Goal: Task Accomplishment & Management: Manage account settings

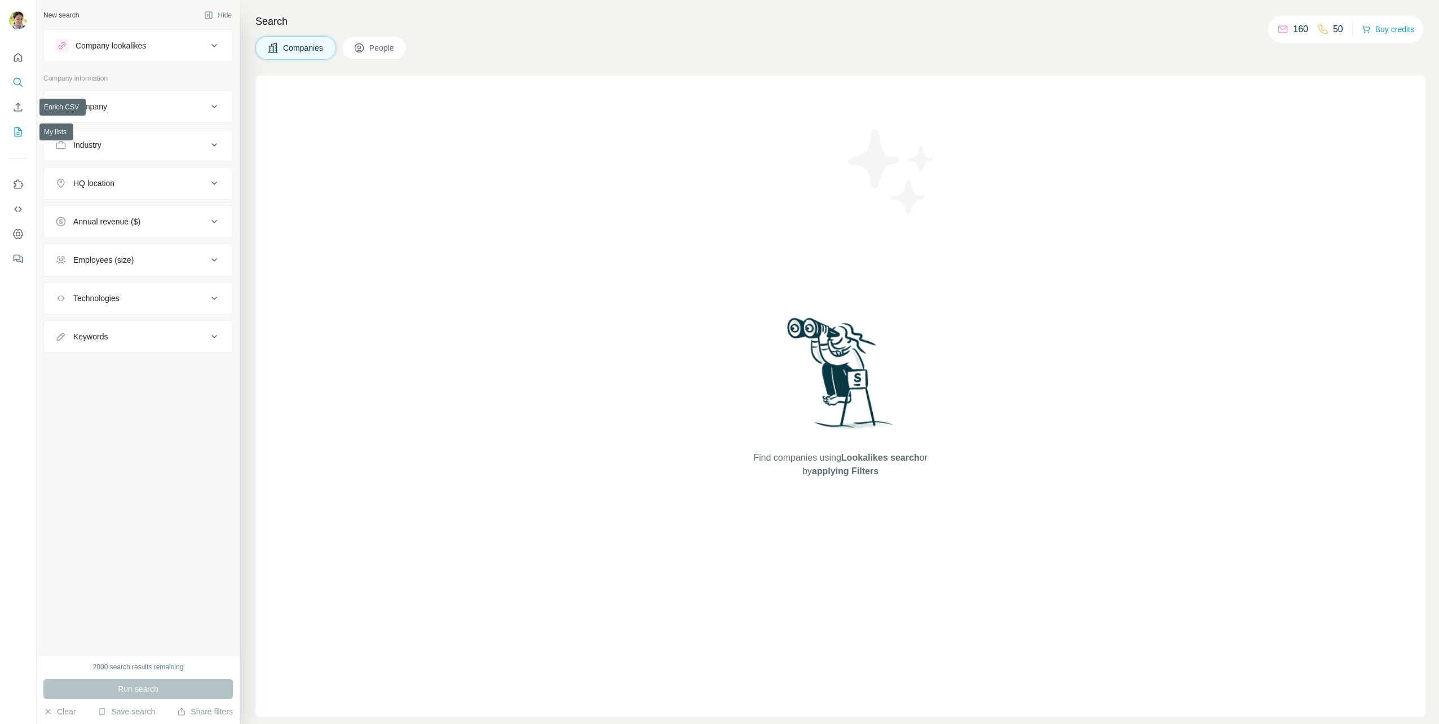
click at [19, 130] on icon "My lists" at bounding box center [19, 130] width 6 height 7
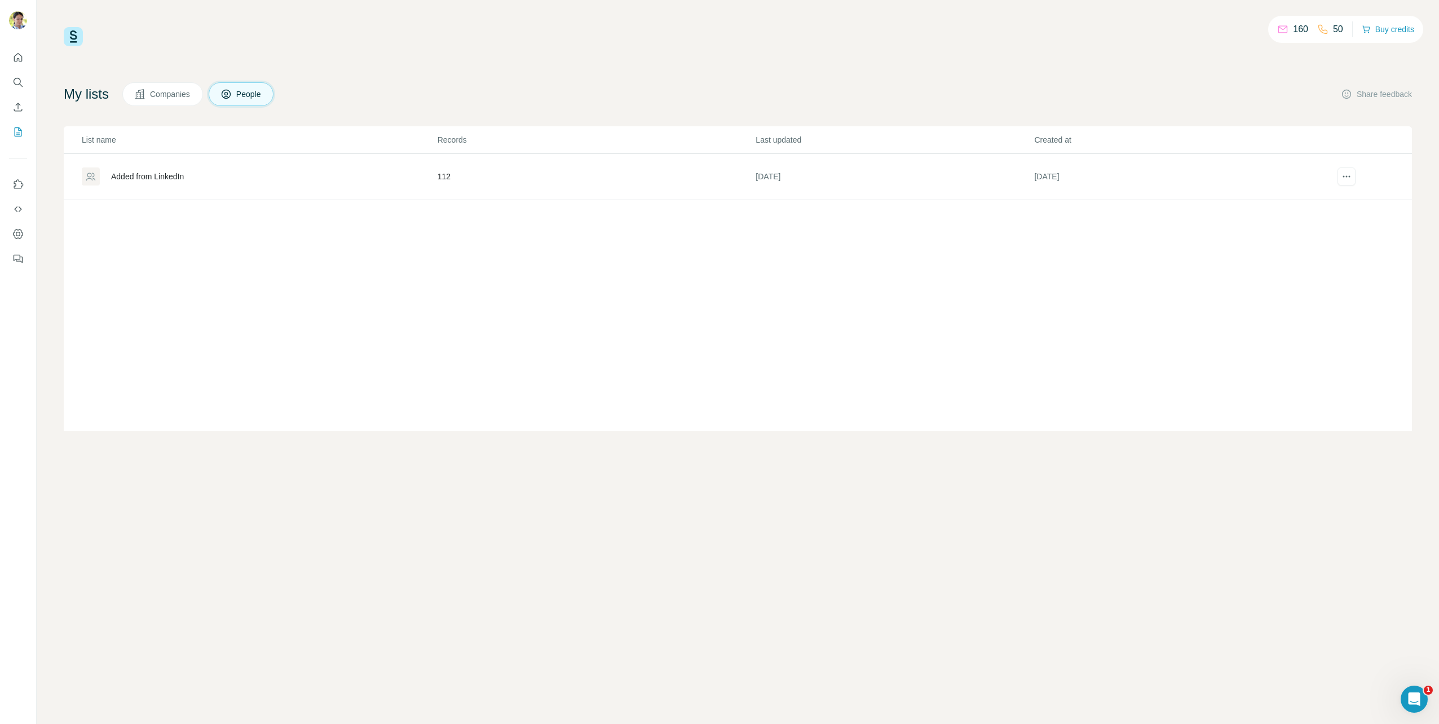
click at [139, 169] on div "Added from LinkedIn" at bounding box center [259, 177] width 355 height 18
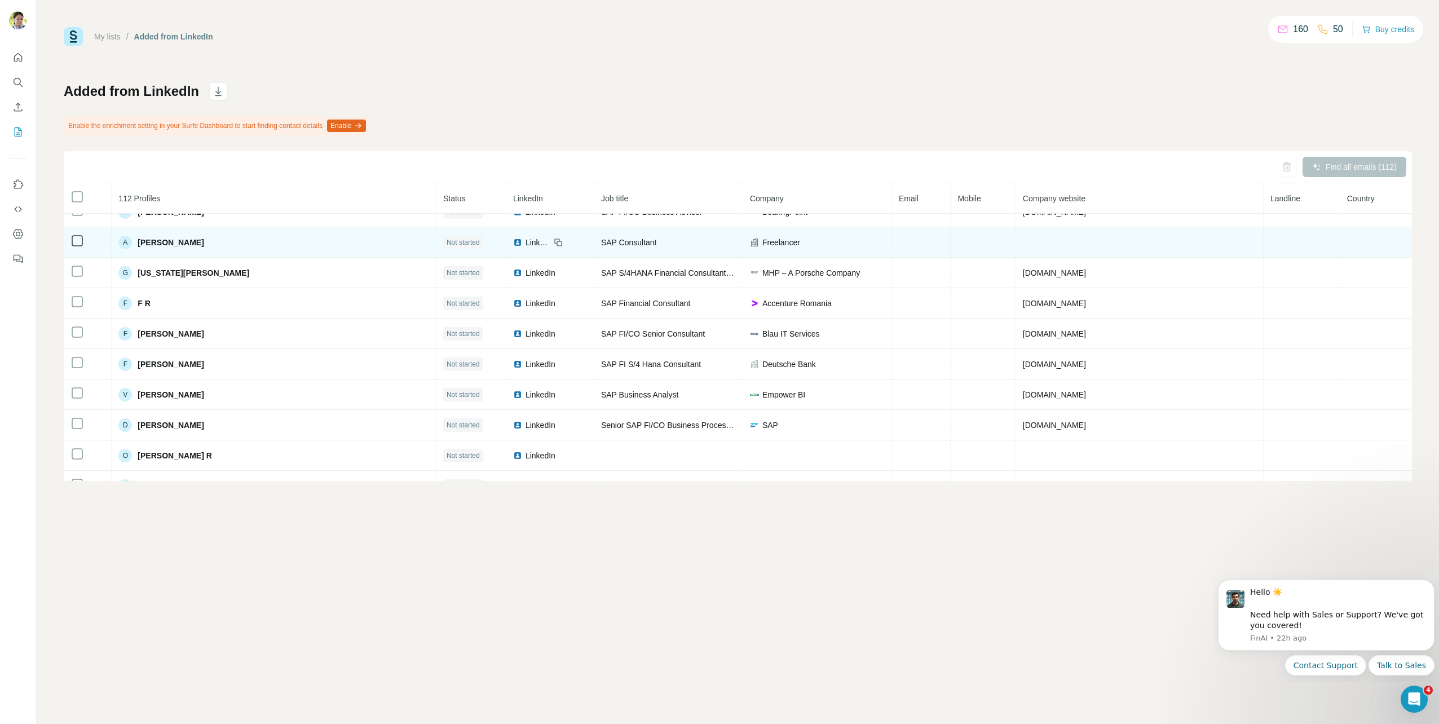
scroll to position [1481, 0]
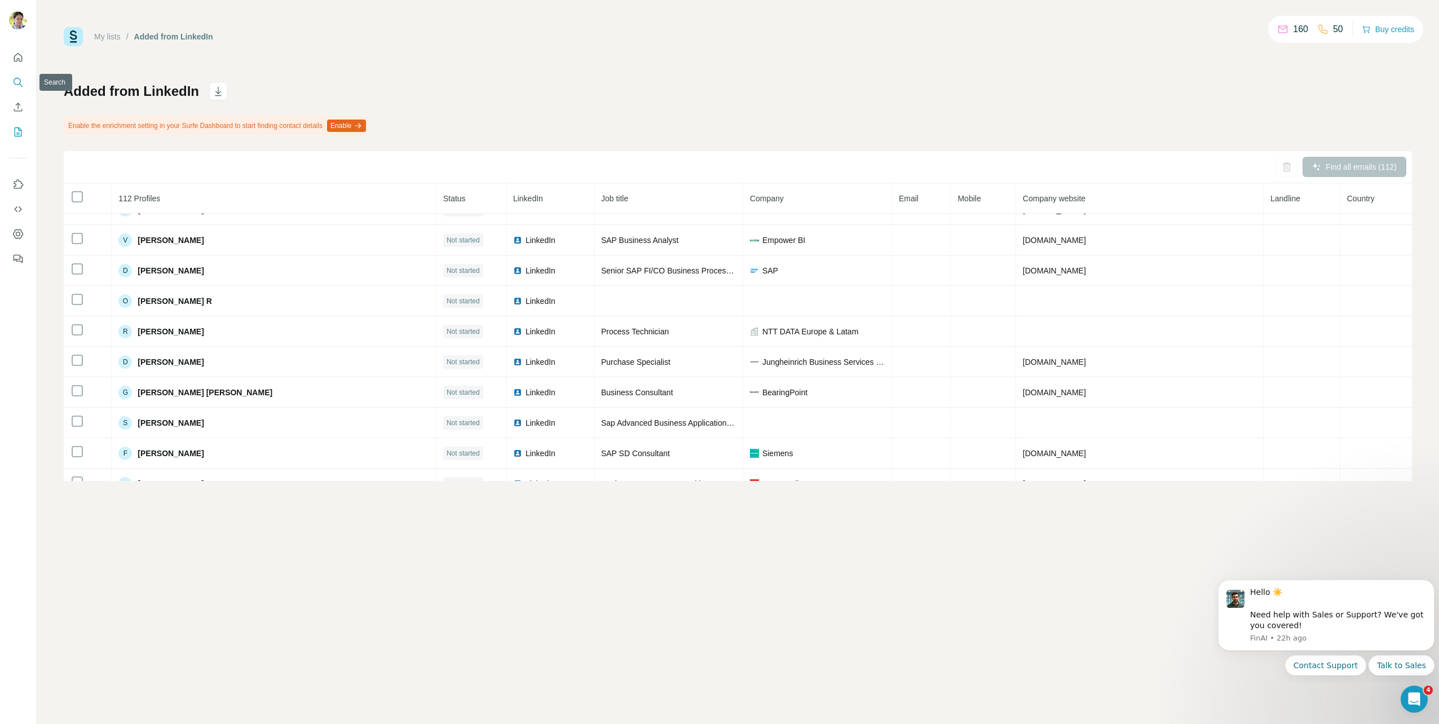
click at [11, 84] on button "Search" at bounding box center [18, 82] width 18 height 20
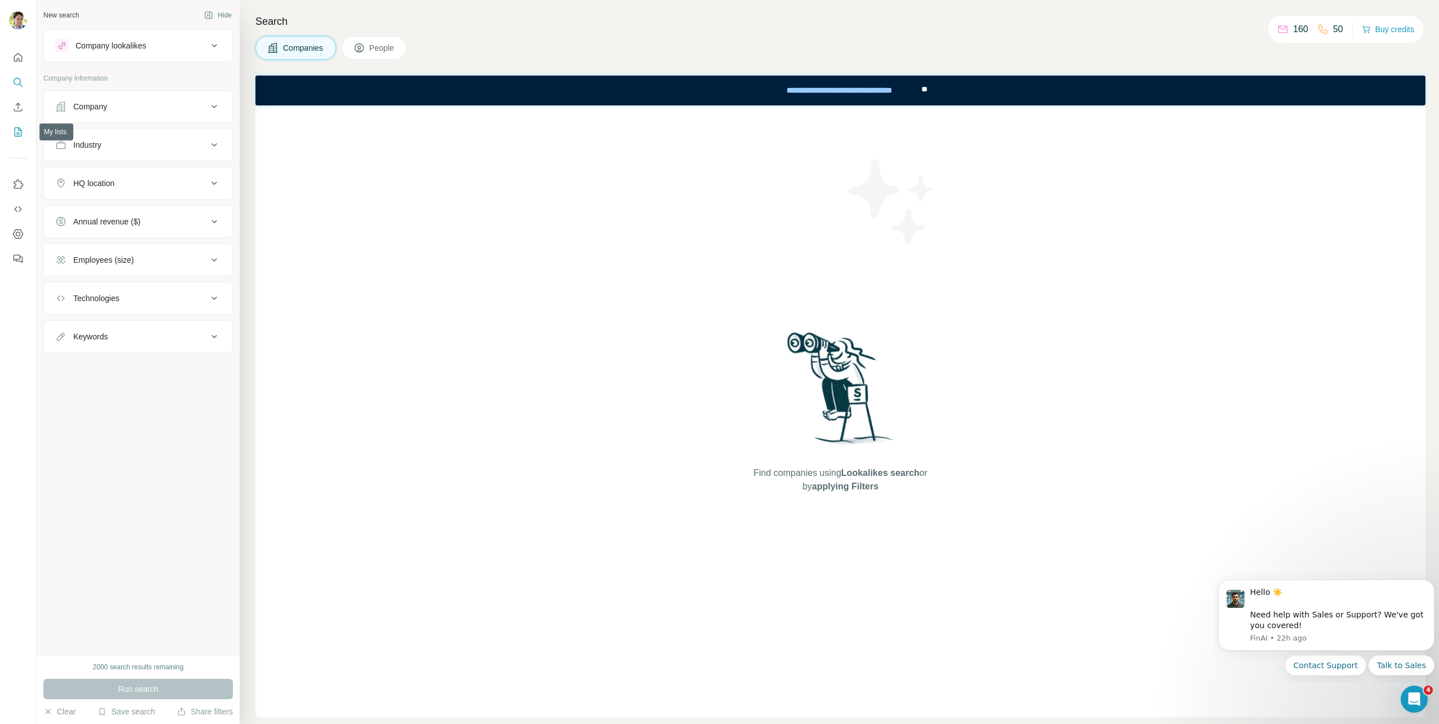
click at [19, 136] on icon "My lists" at bounding box center [18, 131] width 7 height 9
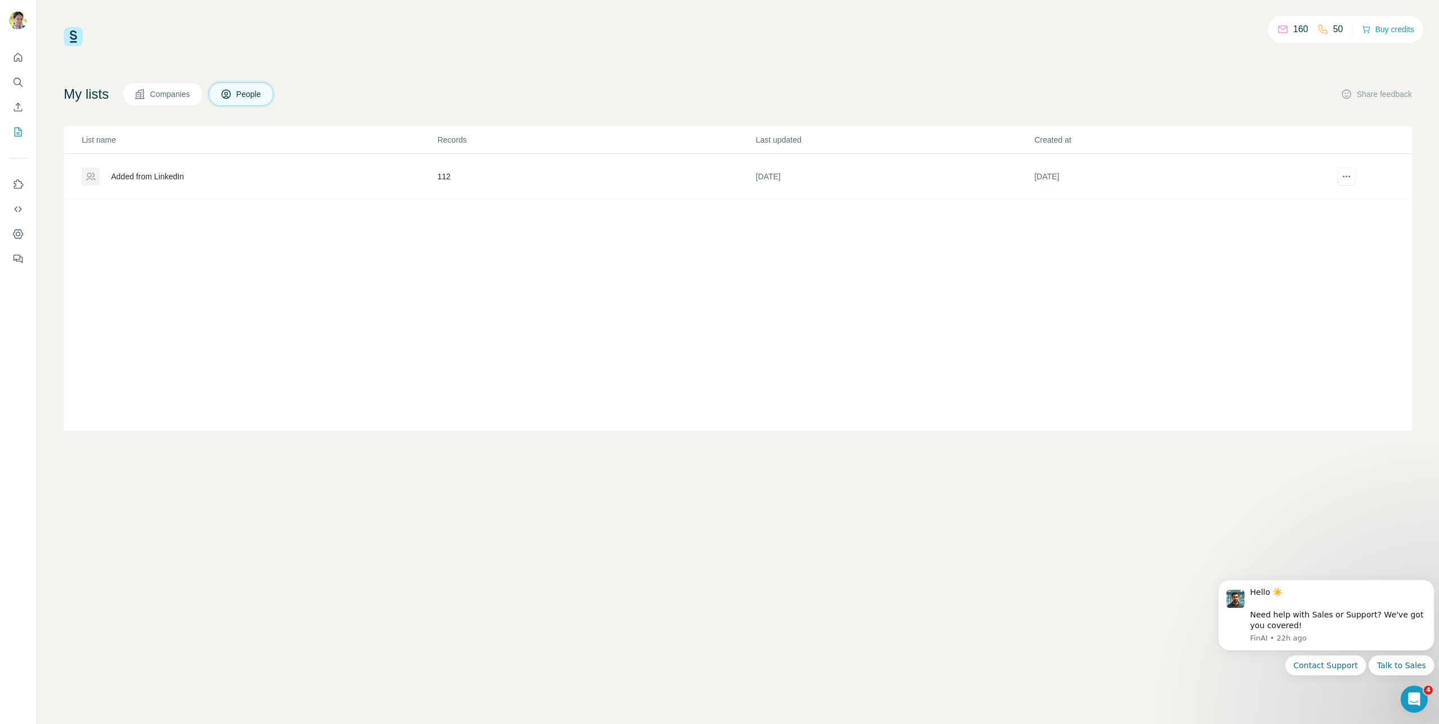
click at [153, 173] on div "Added from LinkedIn" at bounding box center [147, 176] width 73 height 11
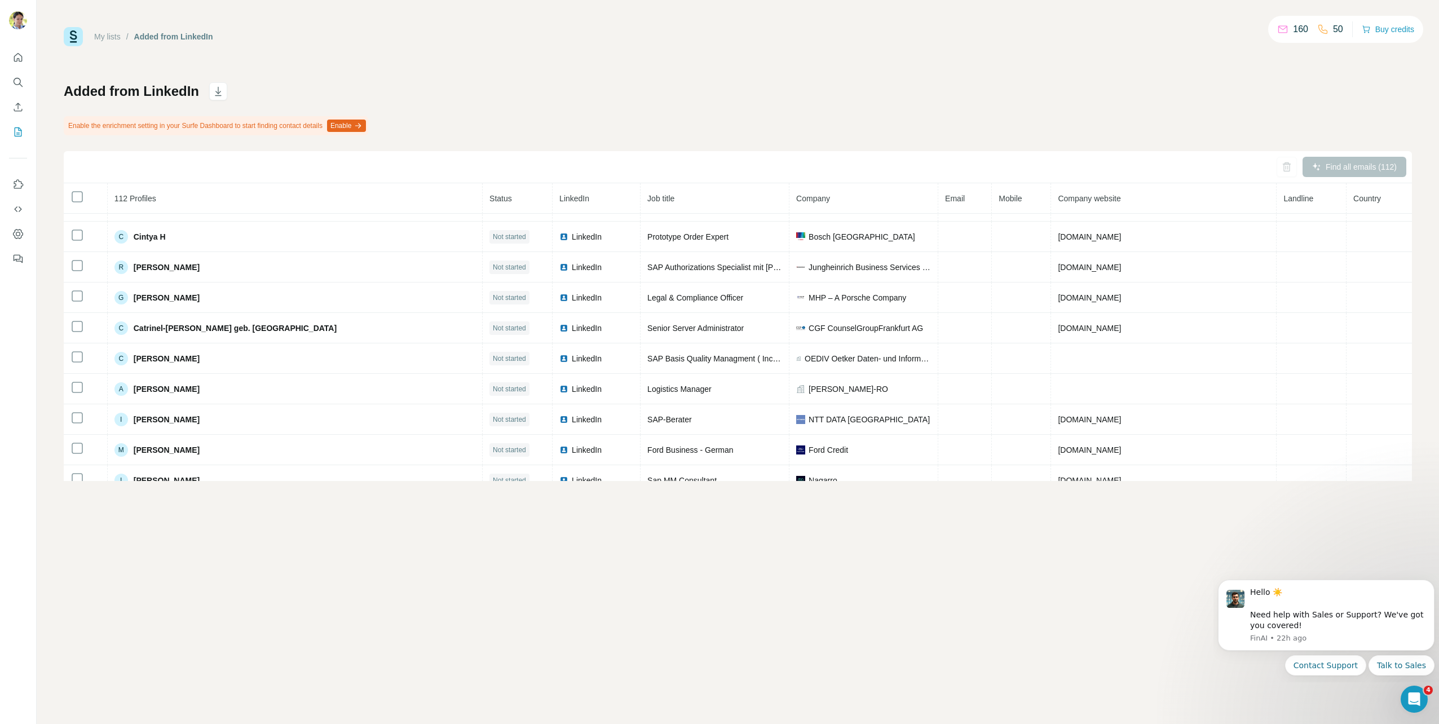
scroll to position [845, 0]
